Goal: Information Seeking & Learning: Learn about a topic

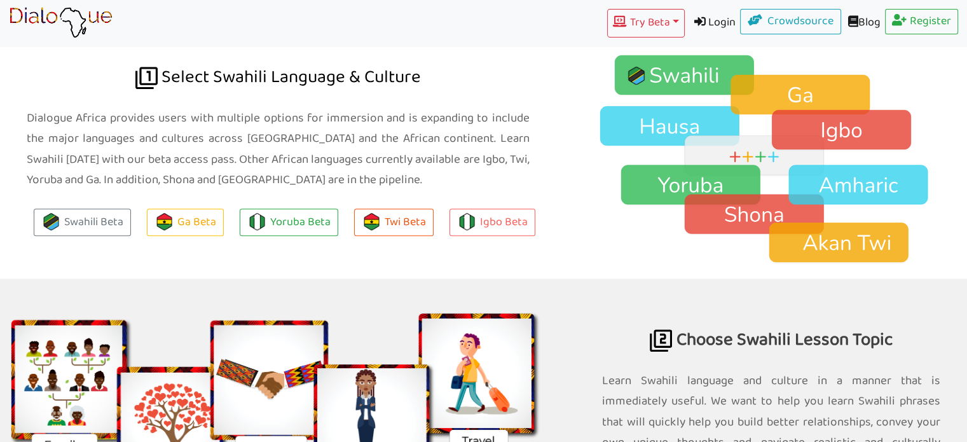
scroll to position [900, 0]
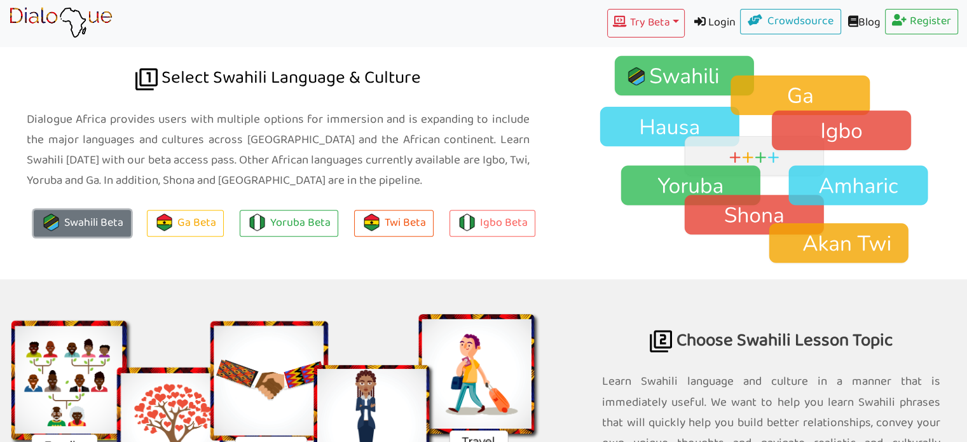
click at [88, 218] on link "Swahili Beta" at bounding box center [82, 223] width 97 height 27
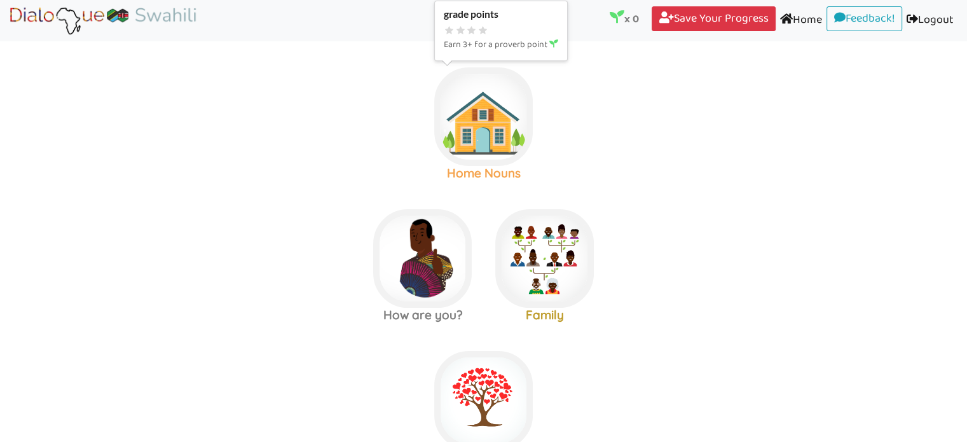
click at [493, 134] on img at bounding box center [483, 116] width 99 height 99
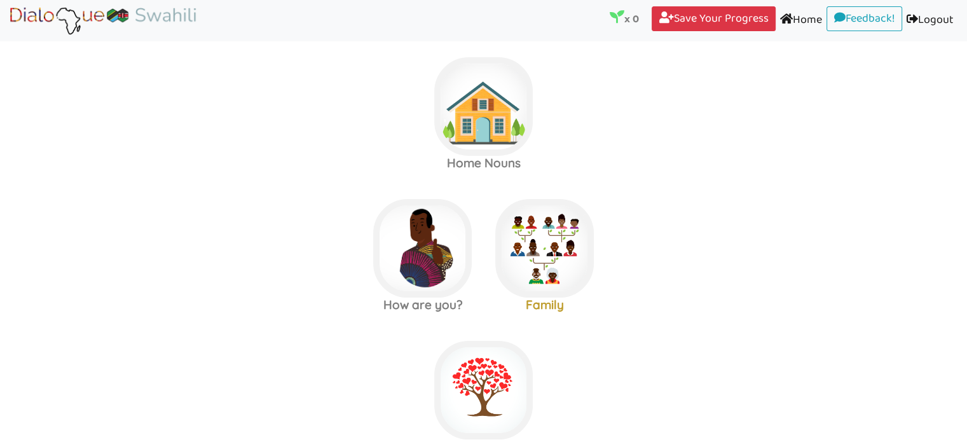
scroll to position [318, 0]
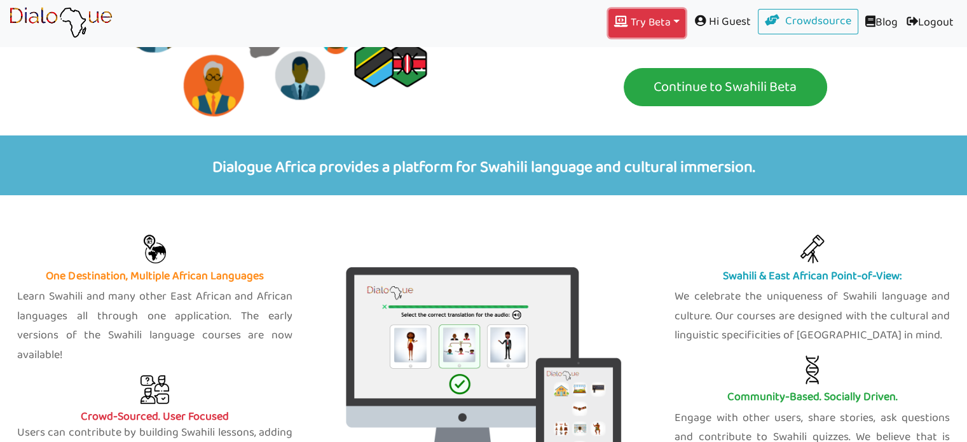
click at [636, 20] on button "Try Beta Toggle Dropdown" at bounding box center [646, 23] width 77 height 29
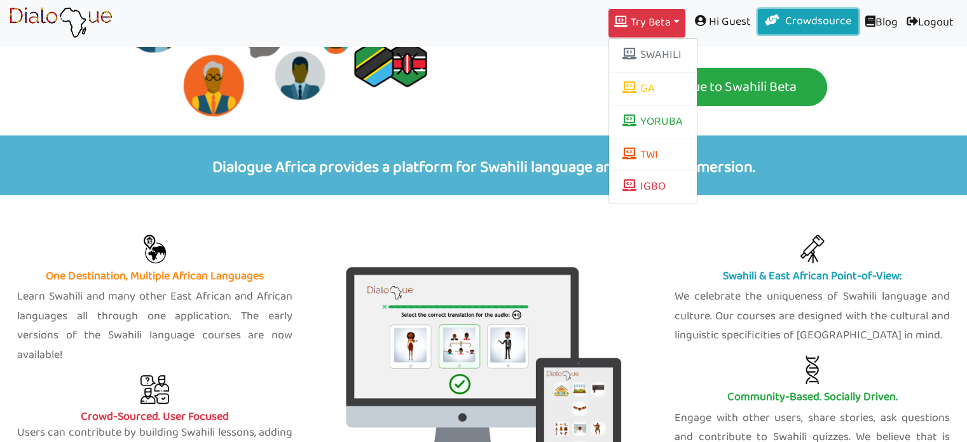
click at [793, 25] on link "Crowdsource" at bounding box center [808, 21] width 101 height 25
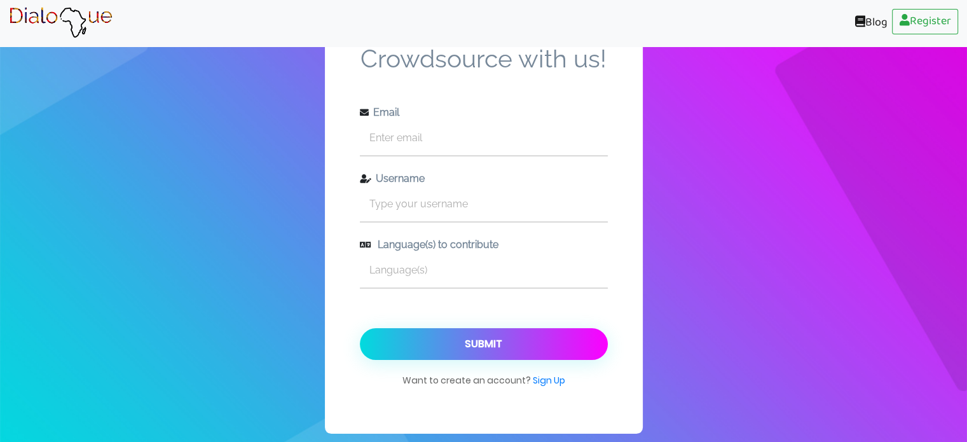
scroll to position [915, 0]
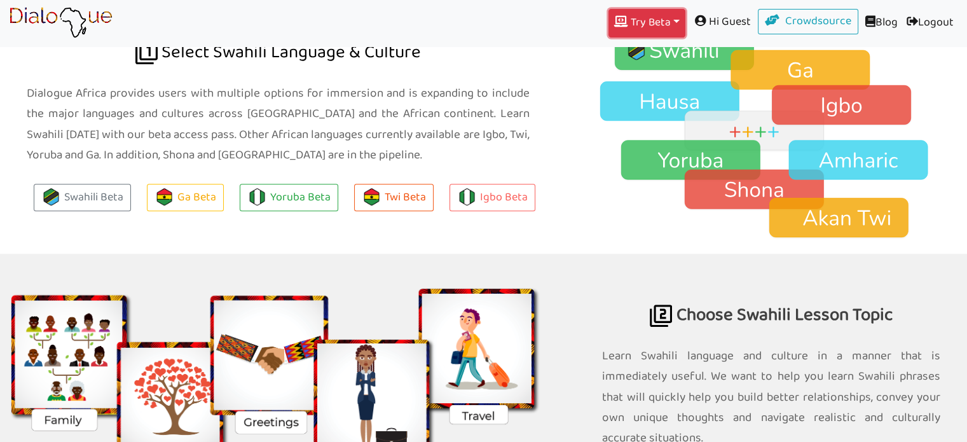
click at [631, 29] on button "Try Beta Toggle Dropdown" at bounding box center [646, 23] width 77 height 29
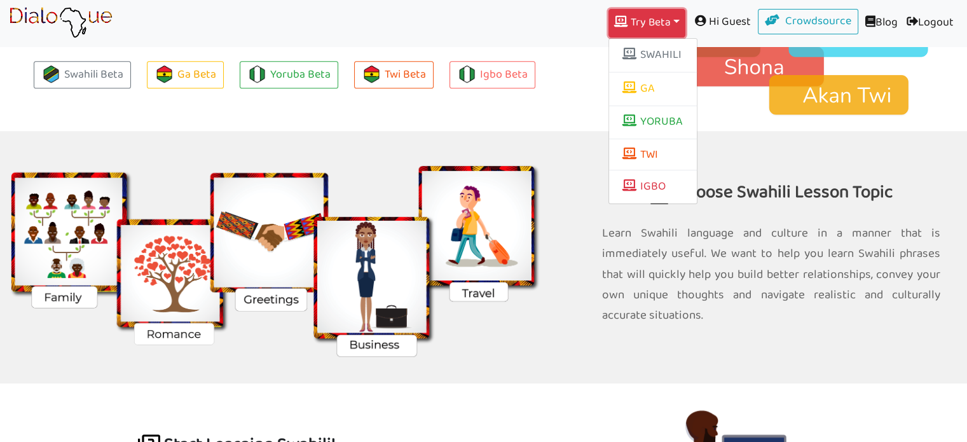
scroll to position [1042, 0]
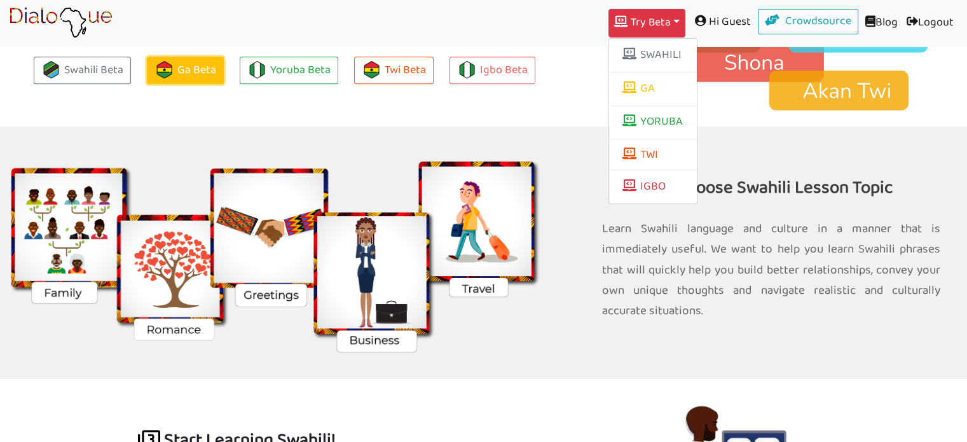
click at [202, 67] on link "Ga Beta" at bounding box center [185, 70] width 77 height 27
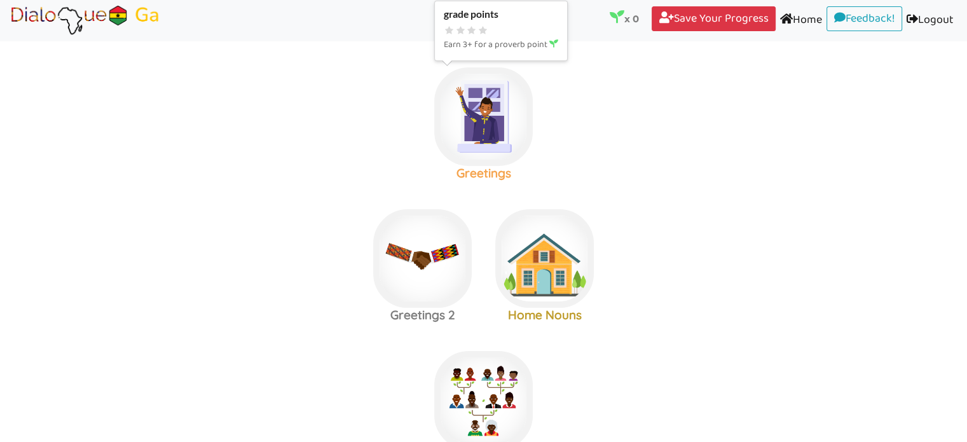
click at [484, 112] on img at bounding box center [483, 116] width 99 height 99
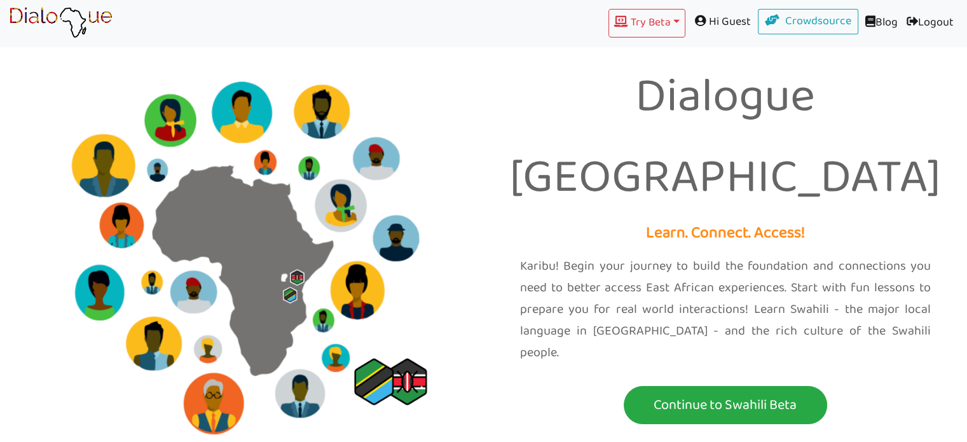
scroll to position [915, 0]
